Goal: Task Accomplishment & Management: Complete application form

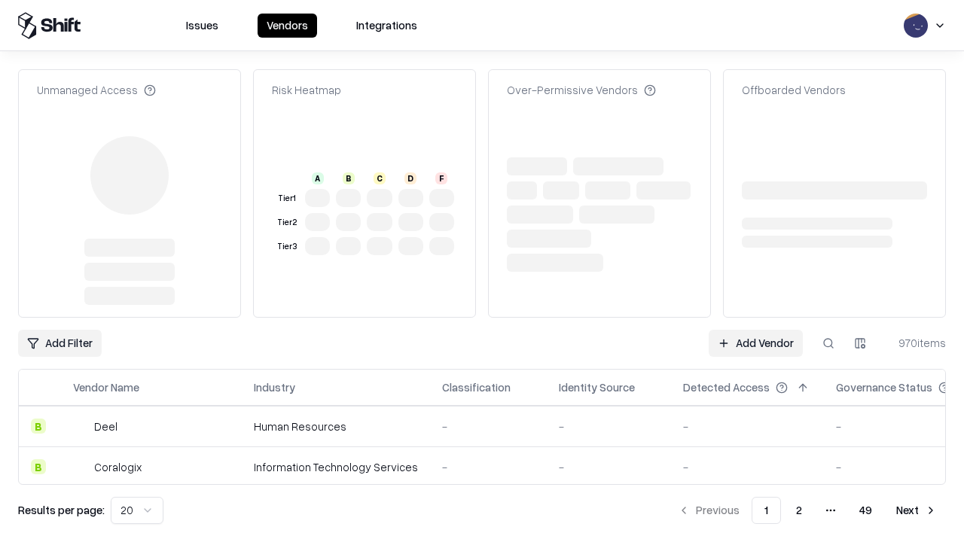
click at [755, 330] on link "Add Vendor" at bounding box center [755, 343] width 94 height 27
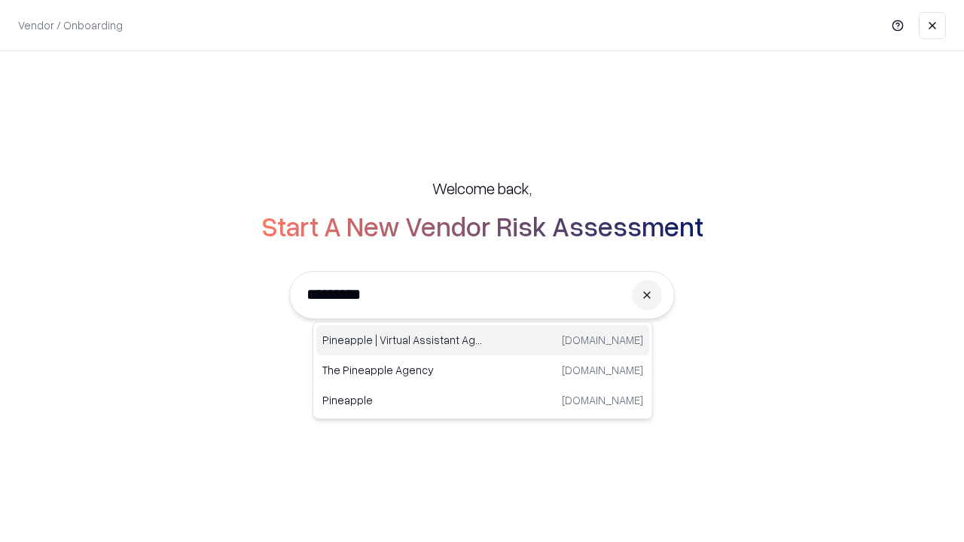
click at [483, 340] on div "Pineapple | Virtual Assistant Agency trypineapple.com" at bounding box center [482, 340] width 333 height 30
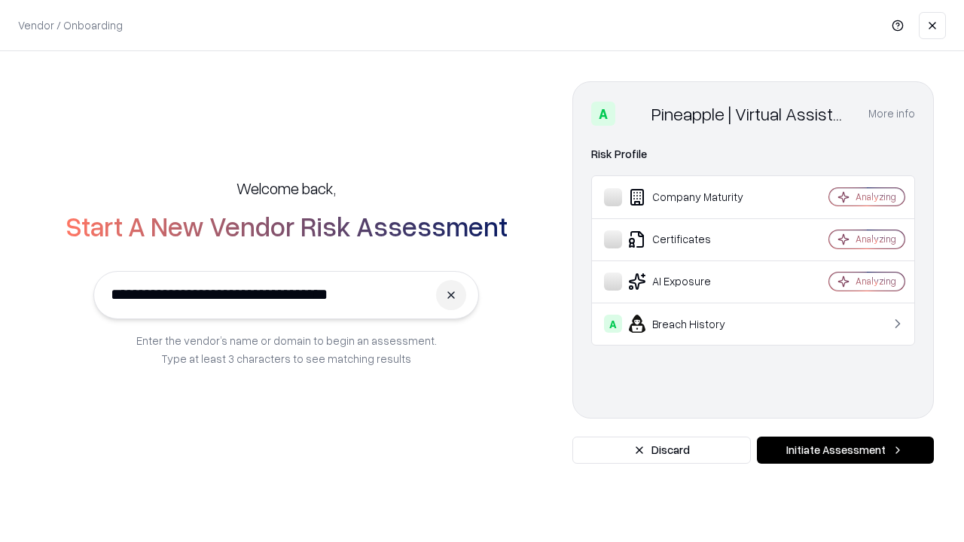
type input "**********"
click at [845, 450] on button "Initiate Assessment" at bounding box center [845, 450] width 177 height 27
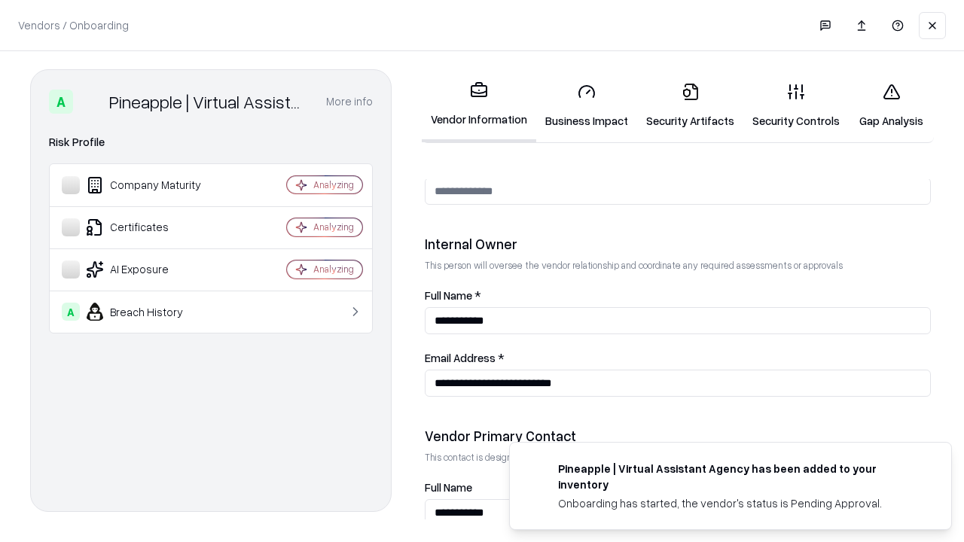
scroll to position [780, 0]
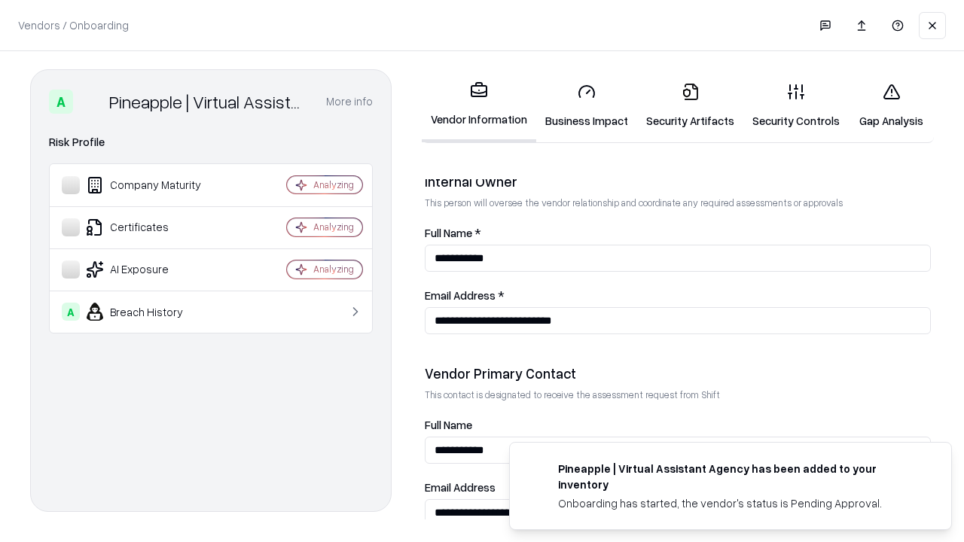
click at [690, 105] on link "Security Artifacts" at bounding box center [690, 106] width 106 height 70
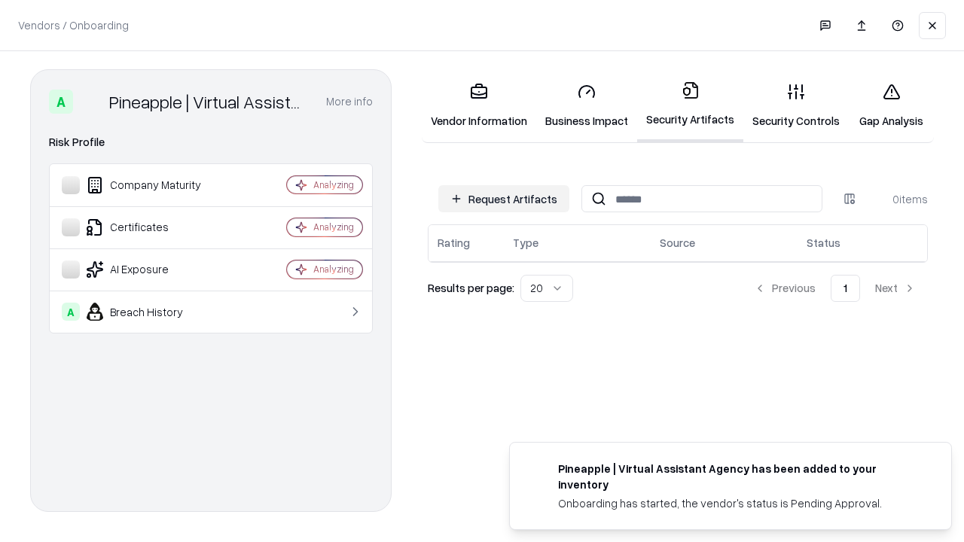
click at [504, 199] on button "Request Artifacts" at bounding box center [503, 198] width 131 height 27
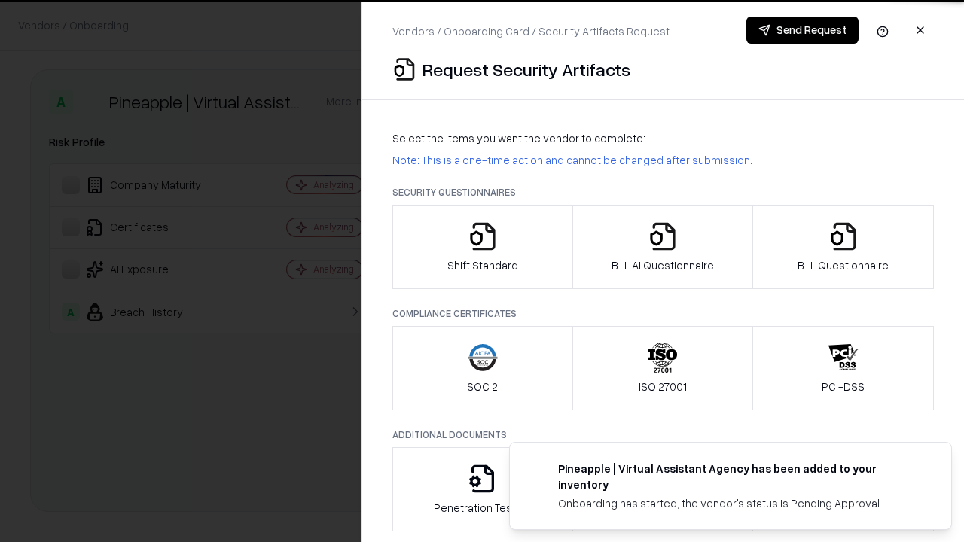
click at [842, 247] on icon "button" at bounding box center [843, 236] width 30 height 30
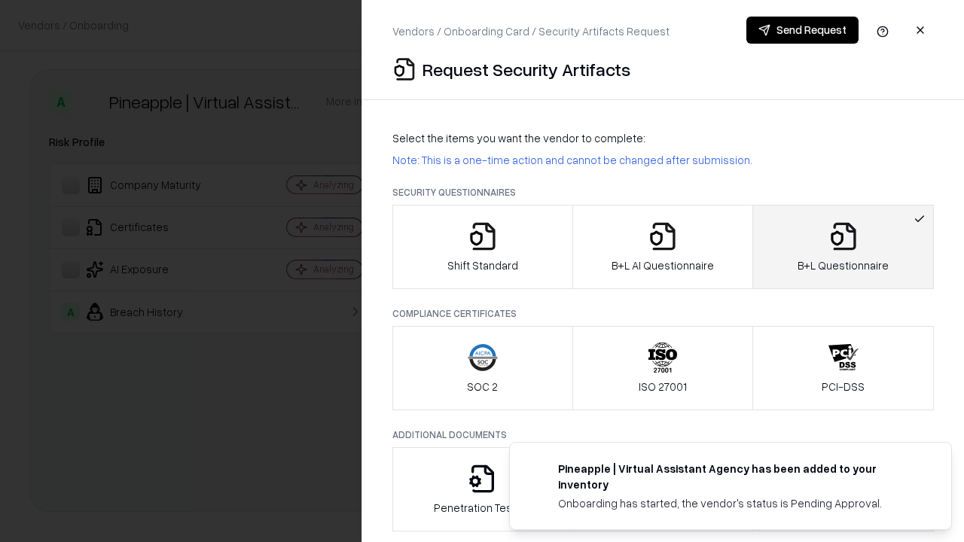
click at [662, 247] on icon "button" at bounding box center [662, 236] width 30 height 30
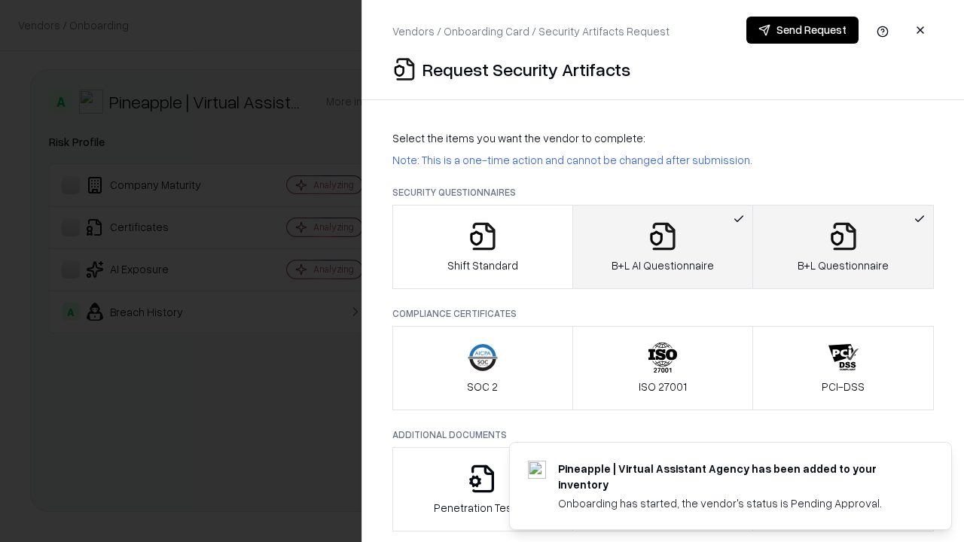
click at [802, 30] on button "Send Request" at bounding box center [802, 30] width 112 height 27
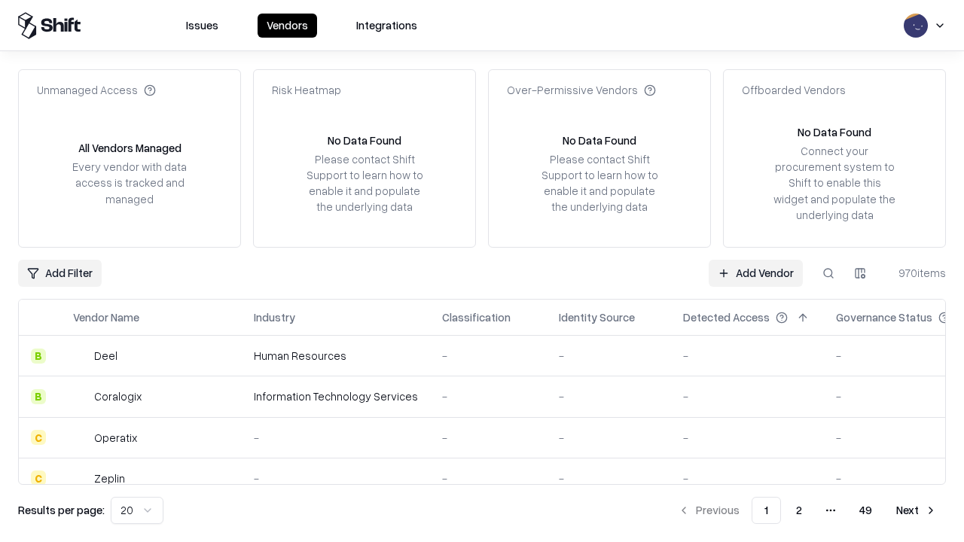
click at [828, 273] on button at bounding box center [828, 273] width 27 height 27
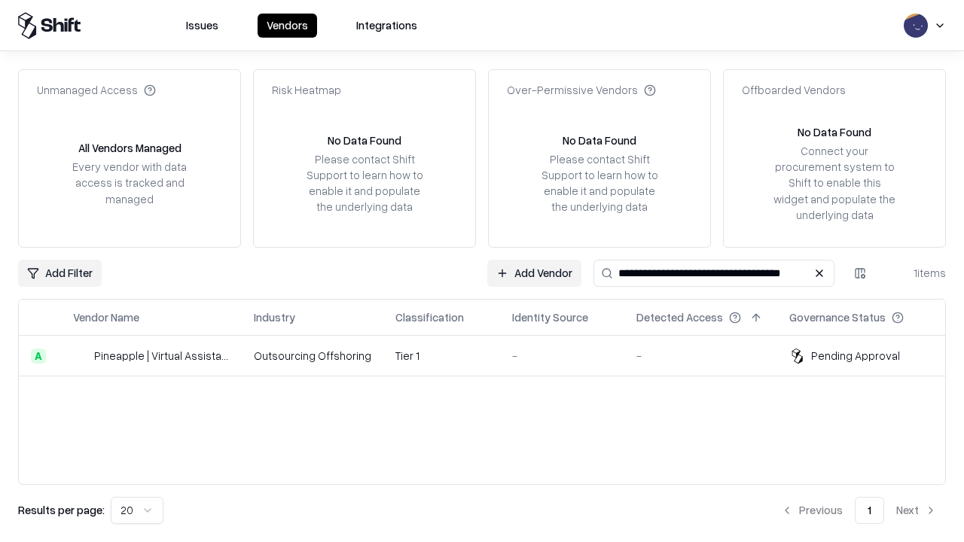
type input "**********"
click at [491, 355] on td "Tier 1" at bounding box center [441, 356] width 117 height 41
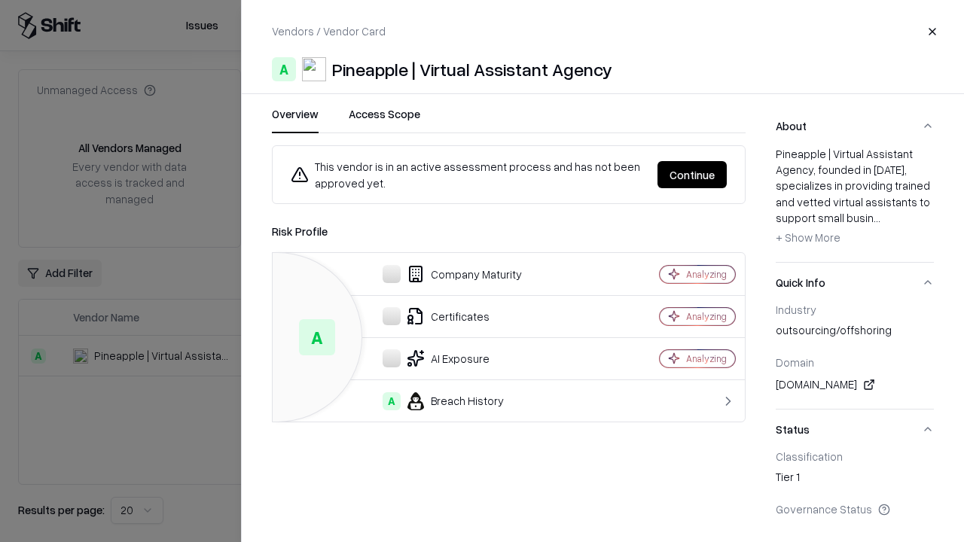
click at [692, 175] on button "Continue" at bounding box center [691, 174] width 69 height 27
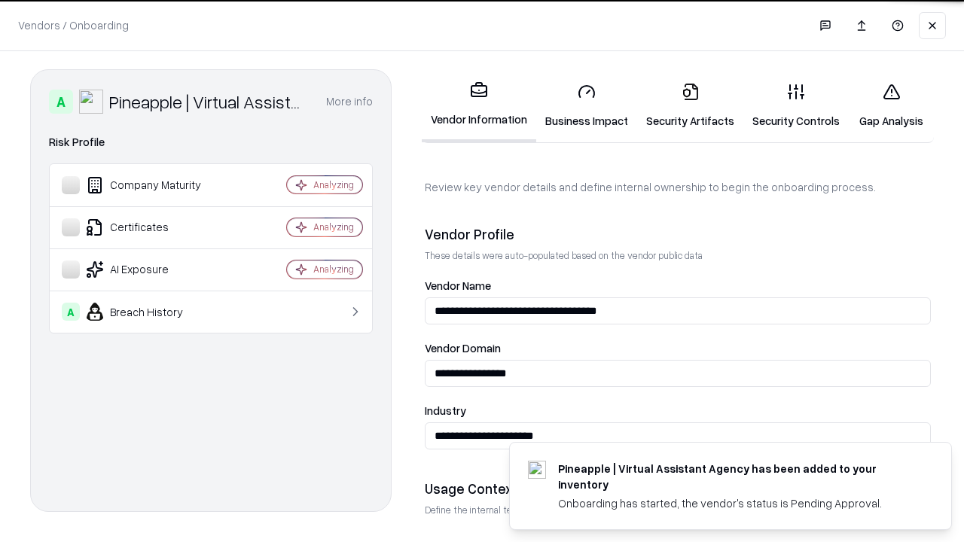
click at [690, 105] on link "Security Artifacts" at bounding box center [690, 106] width 106 height 70
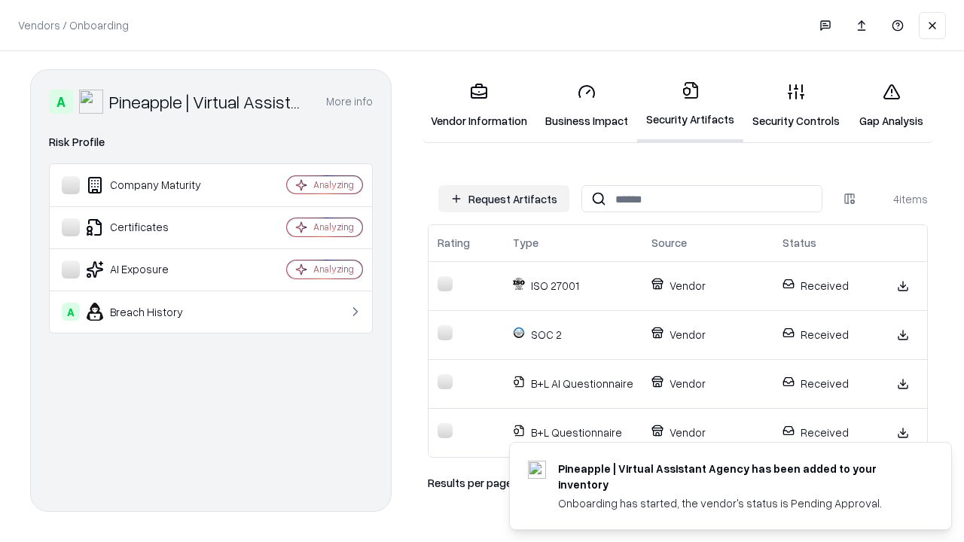
click at [891, 105] on link "Gap Analysis" at bounding box center [890, 106] width 85 height 70
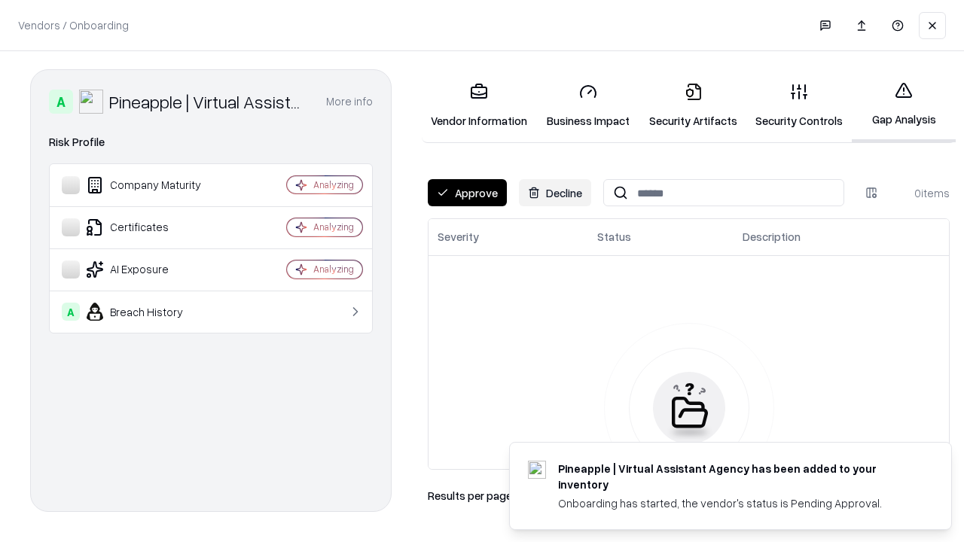
click at [467, 193] on button "Approve" at bounding box center [467, 192] width 79 height 27
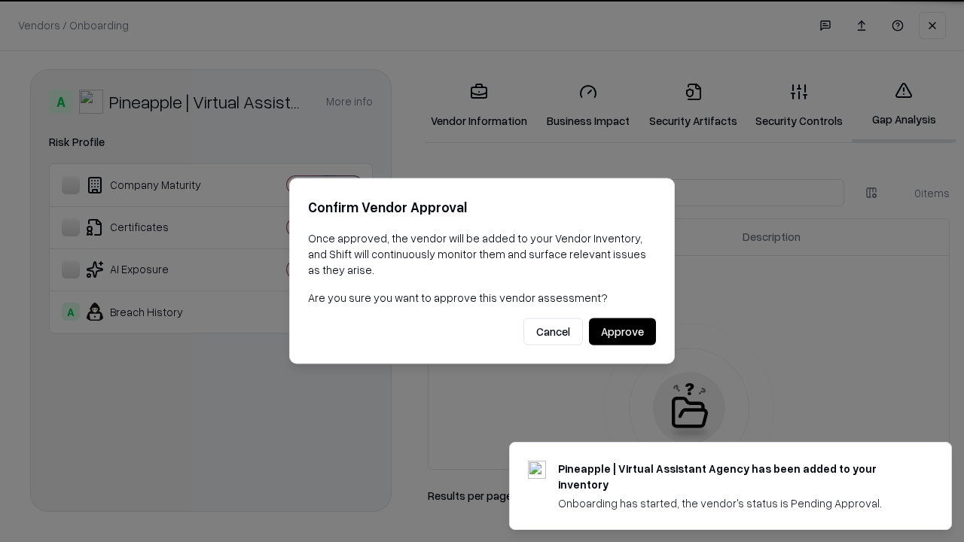
click at [622, 331] on button "Approve" at bounding box center [622, 331] width 67 height 27
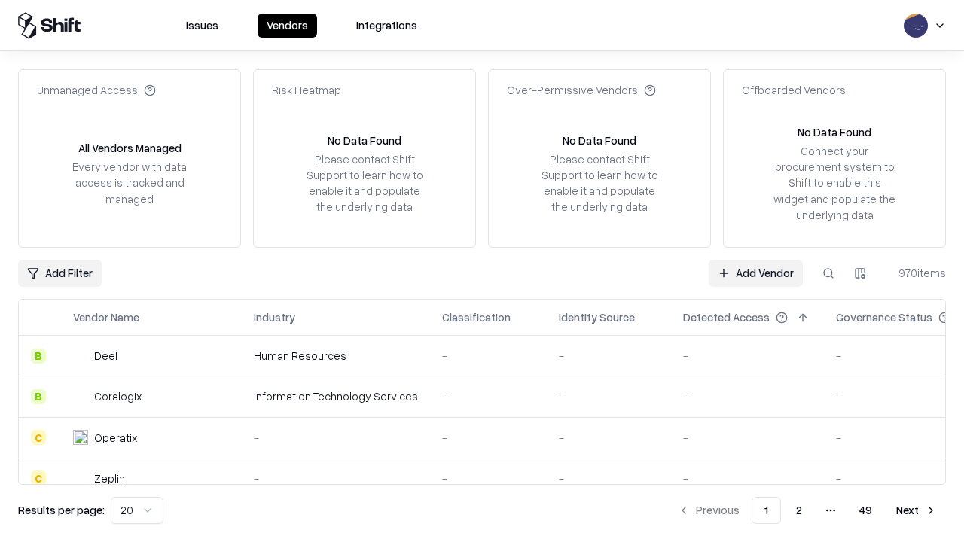
type input "**********"
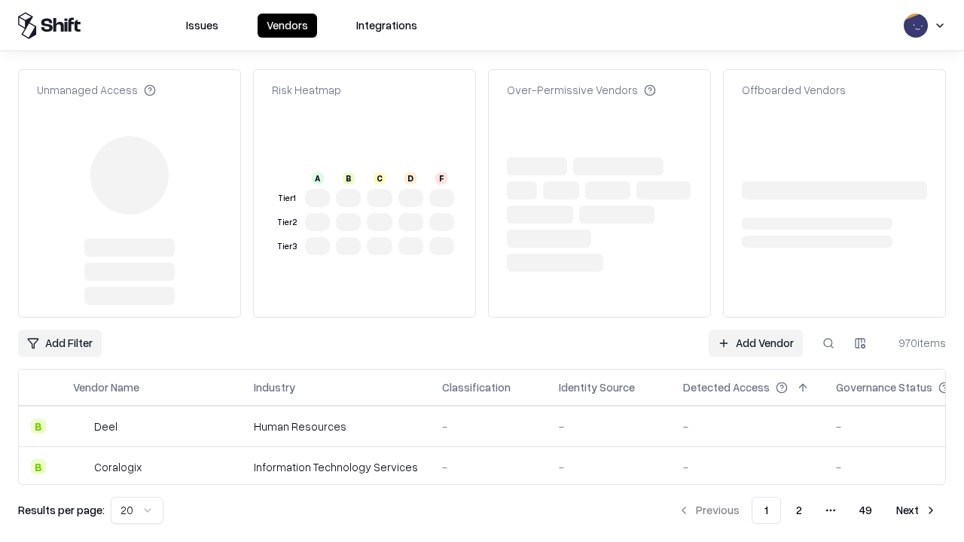
click at [755, 330] on link "Add Vendor" at bounding box center [755, 343] width 94 height 27
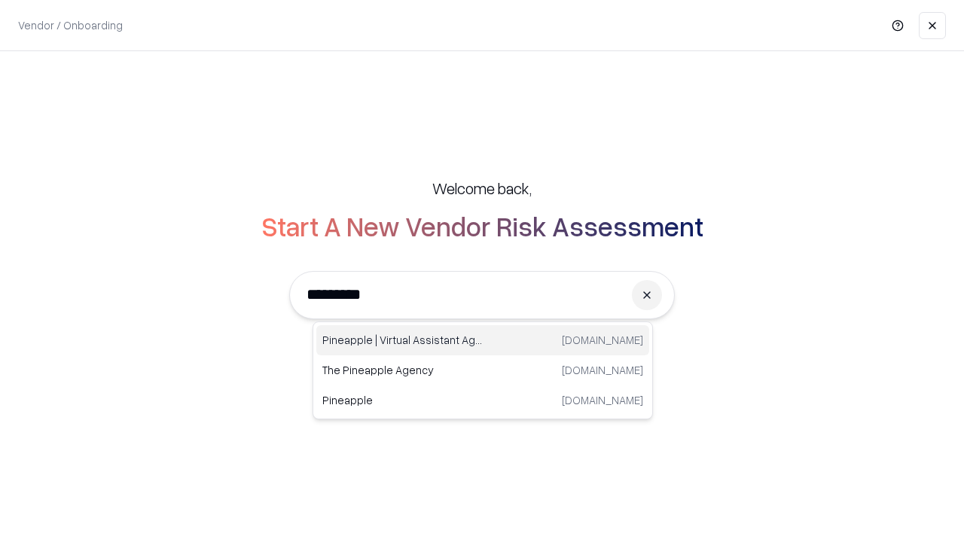
click at [483, 340] on div "Pineapple | Virtual Assistant Agency trypineapple.com" at bounding box center [482, 340] width 333 height 30
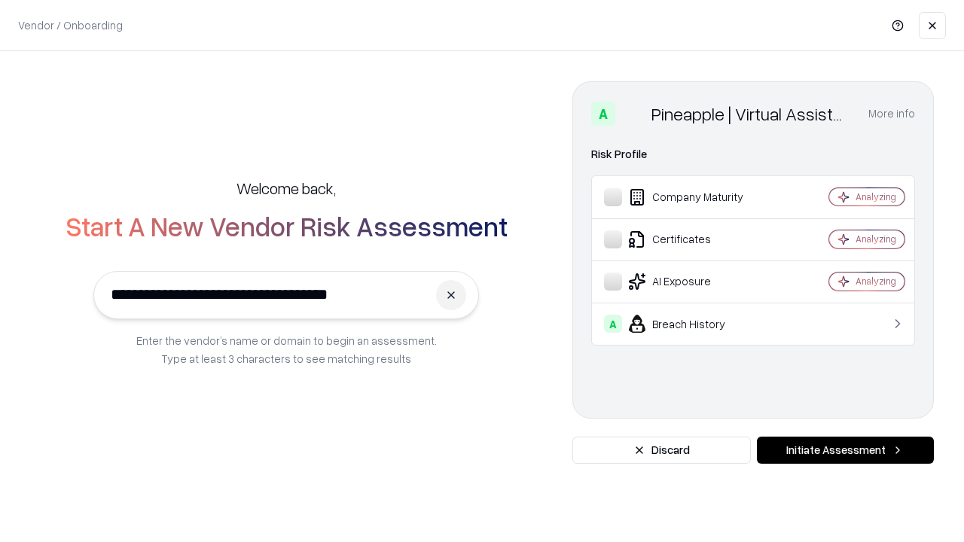
type input "**********"
click at [845, 450] on button "Initiate Assessment" at bounding box center [845, 450] width 177 height 27
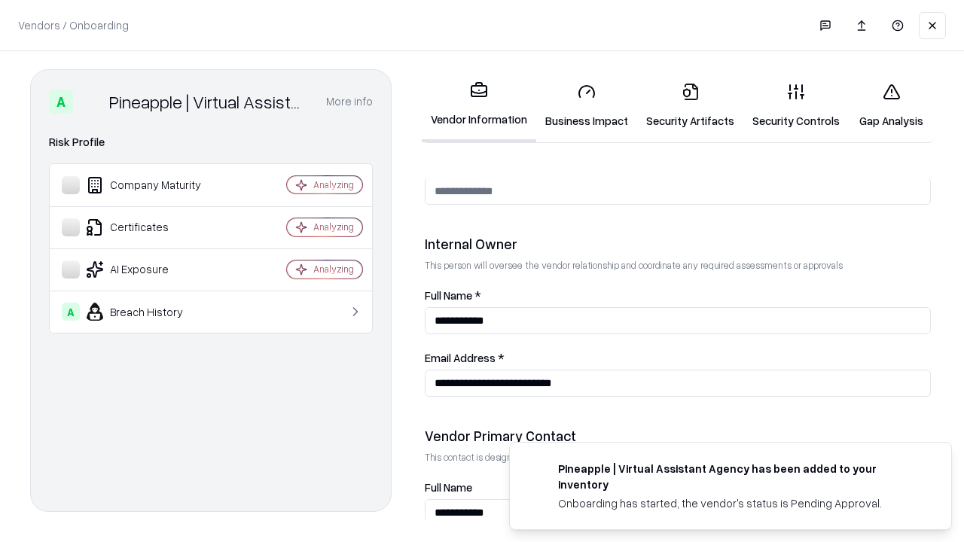
scroll to position [780, 0]
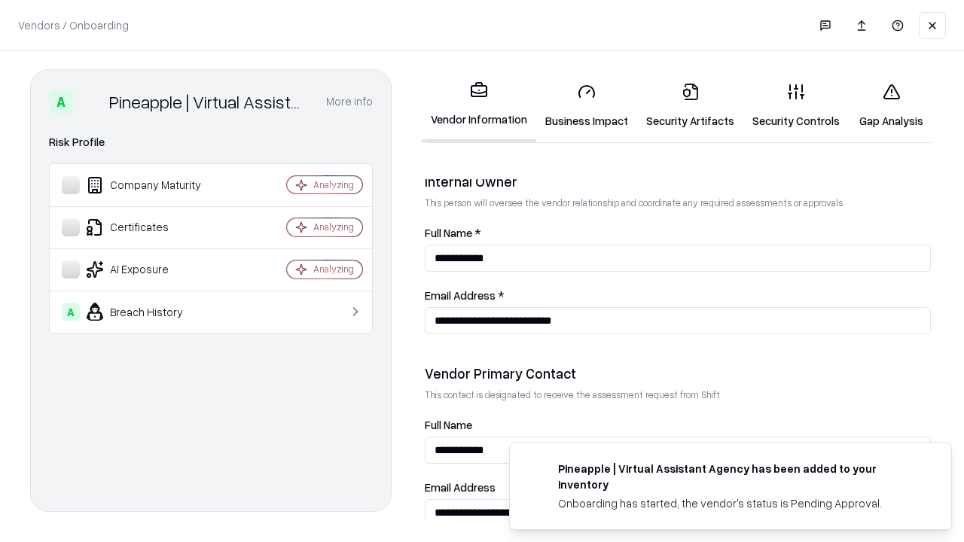
click at [891, 105] on link "Gap Analysis" at bounding box center [890, 106] width 85 height 70
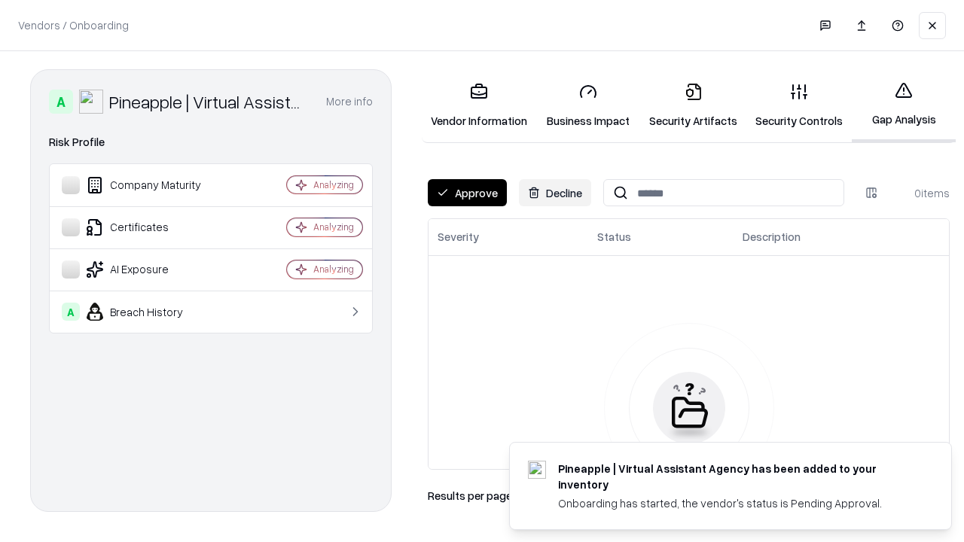
click at [467, 193] on button "Approve" at bounding box center [467, 192] width 79 height 27
